Goal: Find specific page/section

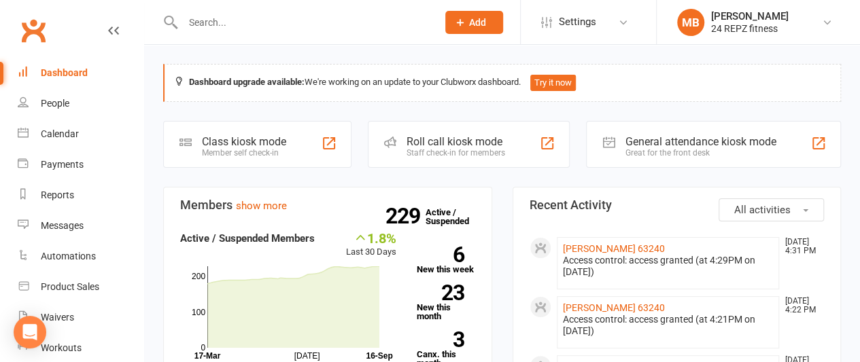
click at [222, 18] on input "text" at bounding box center [303, 22] width 249 height 19
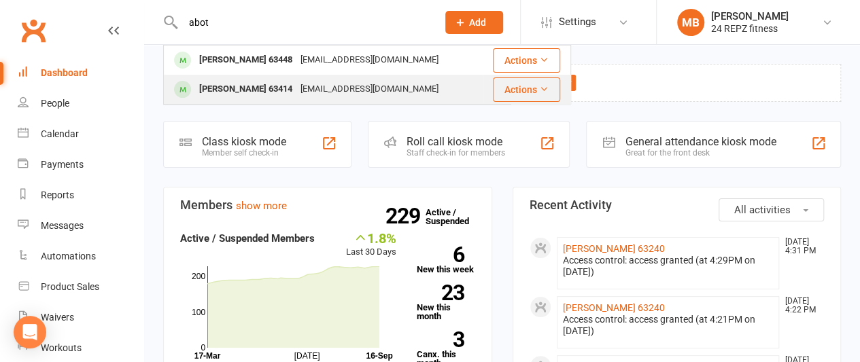
type input "abot"
click at [253, 82] on div "[PERSON_NAME] 63414" at bounding box center [245, 90] width 101 height 20
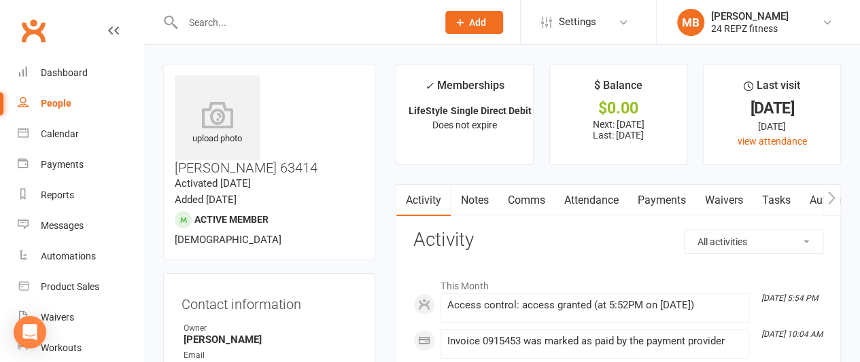
click at [209, 31] on input "text" at bounding box center [303, 22] width 249 height 19
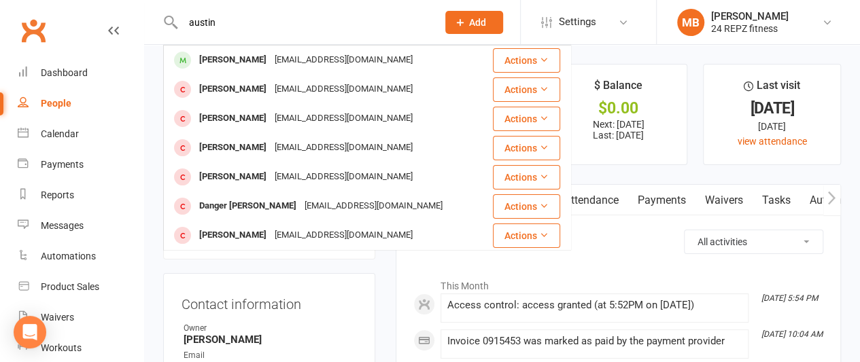
drag, startPoint x: 234, startPoint y: 26, endPoint x: 184, endPoint y: 28, distance: 50.3
click at [184, 28] on input "austin" at bounding box center [303, 22] width 249 height 19
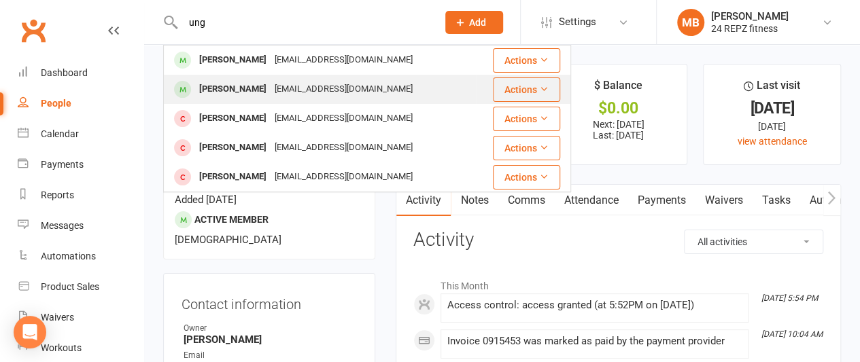
type input "ung"
click at [283, 80] on div "[EMAIL_ADDRESS][DOMAIN_NAME]" at bounding box center [344, 90] width 146 height 20
